Goal: Check status: Check status

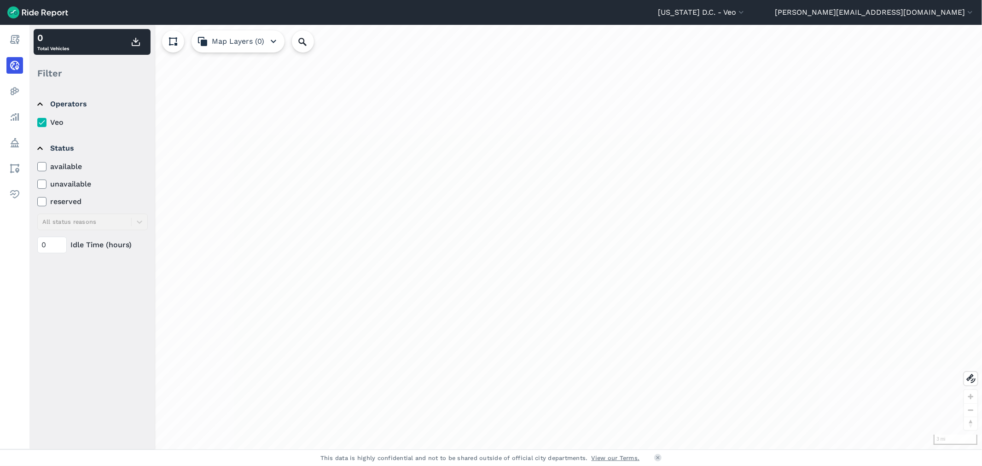
click at [8, 8] on img at bounding box center [37, 12] width 61 height 12
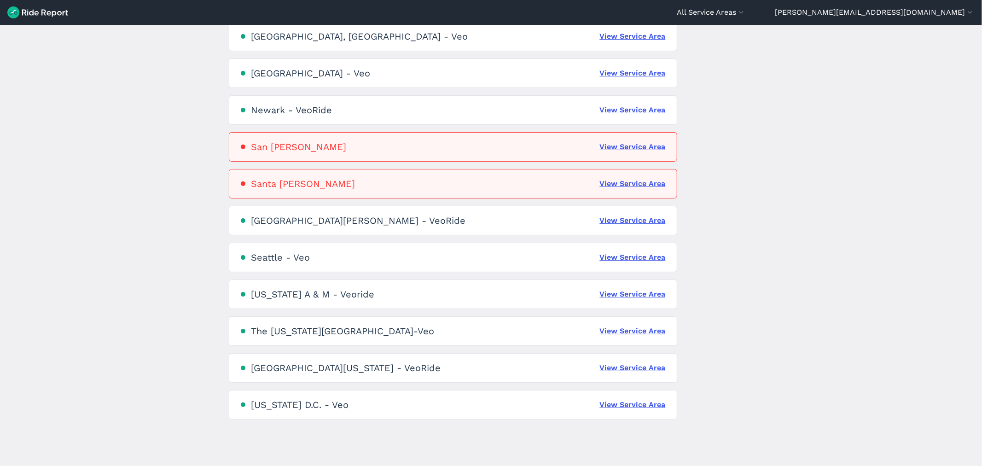
scroll to position [485, 0]
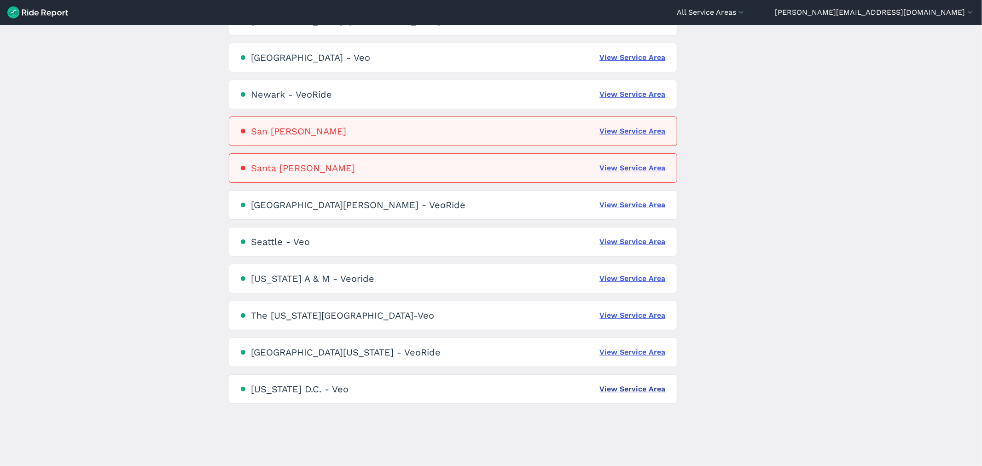
click at [647, 390] on link "View Service Area" at bounding box center [633, 389] width 66 height 11
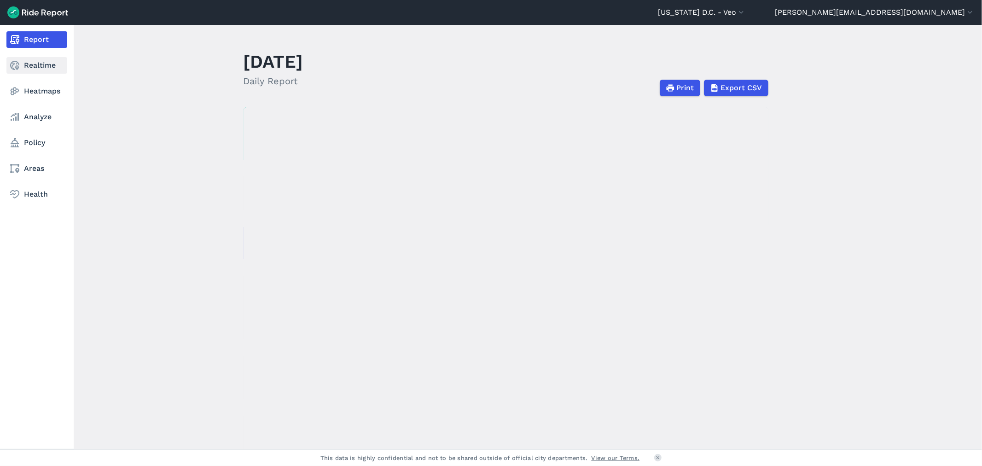
click at [24, 63] on link "Realtime" at bounding box center [36, 65] width 61 height 17
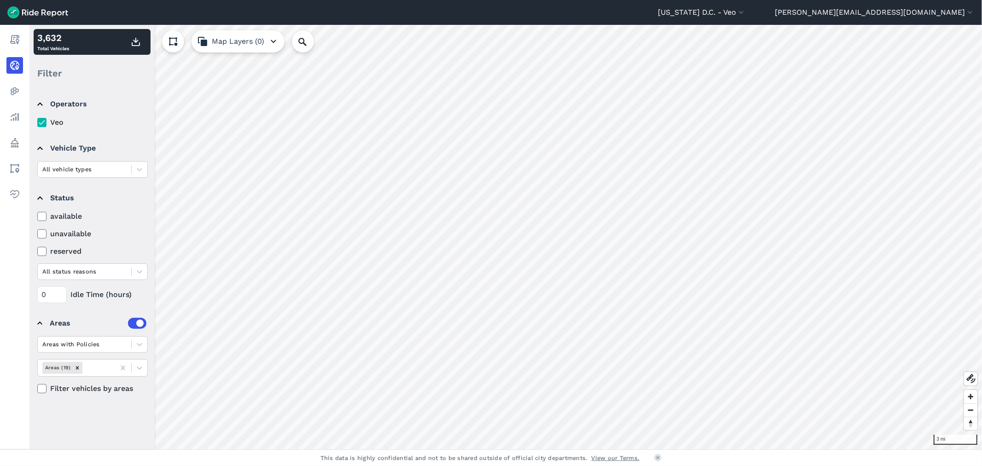
click at [59, 213] on label "available" at bounding box center [92, 216] width 111 height 11
click at [37, 213] on input "available" at bounding box center [37, 214] width 0 height 6
click at [59, 215] on label "available" at bounding box center [92, 216] width 111 height 11
click at [37, 215] on input "available" at bounding box center [37, 214] width 0 height 6
click at [59, 215] on label "available" at bounding box center [92, 216] width 111 height 11
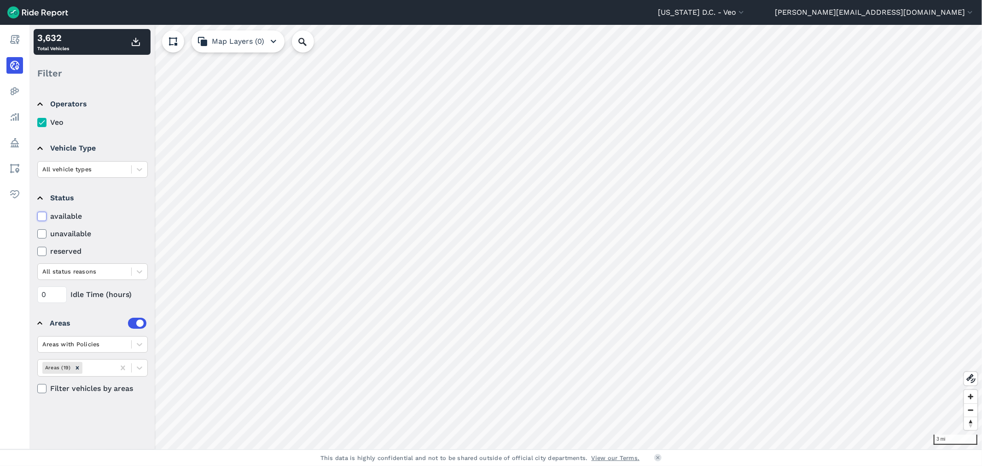
click at [37, 215] on input "available" at bounding box center [37, 214] width 0 height 6
click at [63, 215] on label "available" at bounding box center [92, 216] width 111 height 11
click at [37, 215] on input "available" at bounding box center [37, 214] width 0 height 6
